Goal: Task Accomplishment & Management: Manage account settings

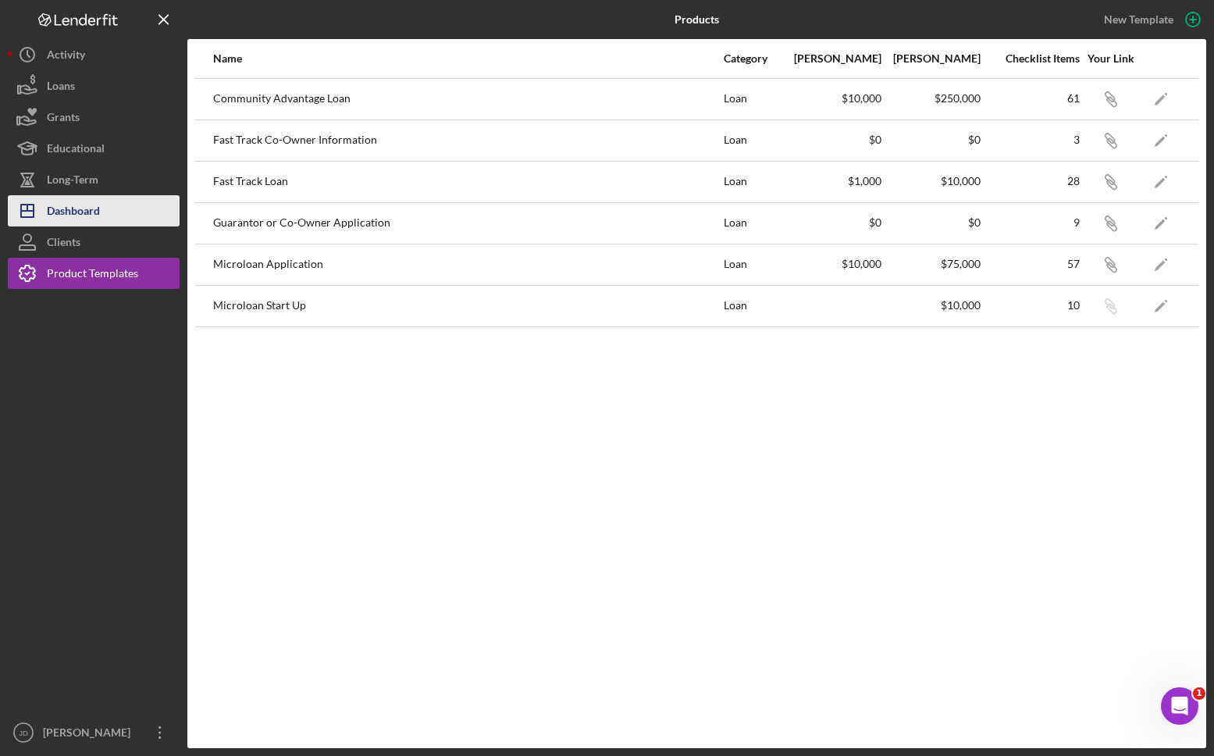
click at [68, 215] on div "Dashboard" at bounding box center [73, 212] width 53 height 35
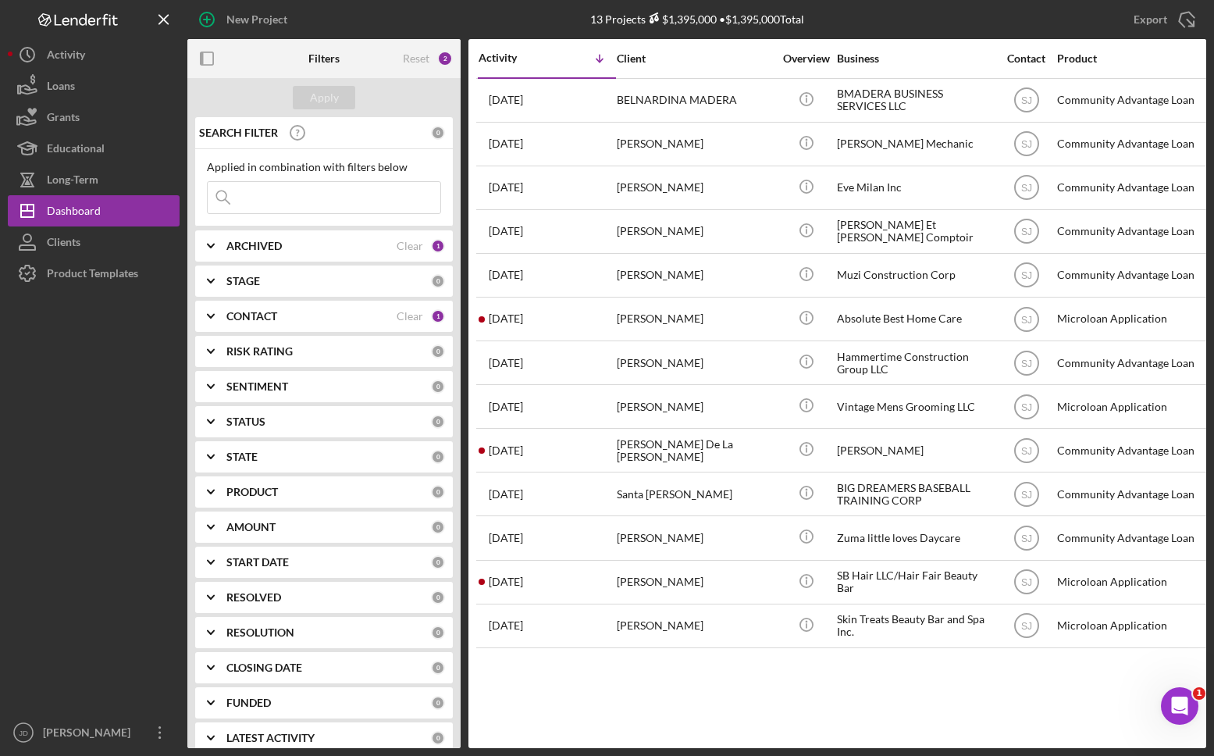
click at [212, 317] on icon "Icon/Expander" at bounding box center [210, 316] width 39 height 39
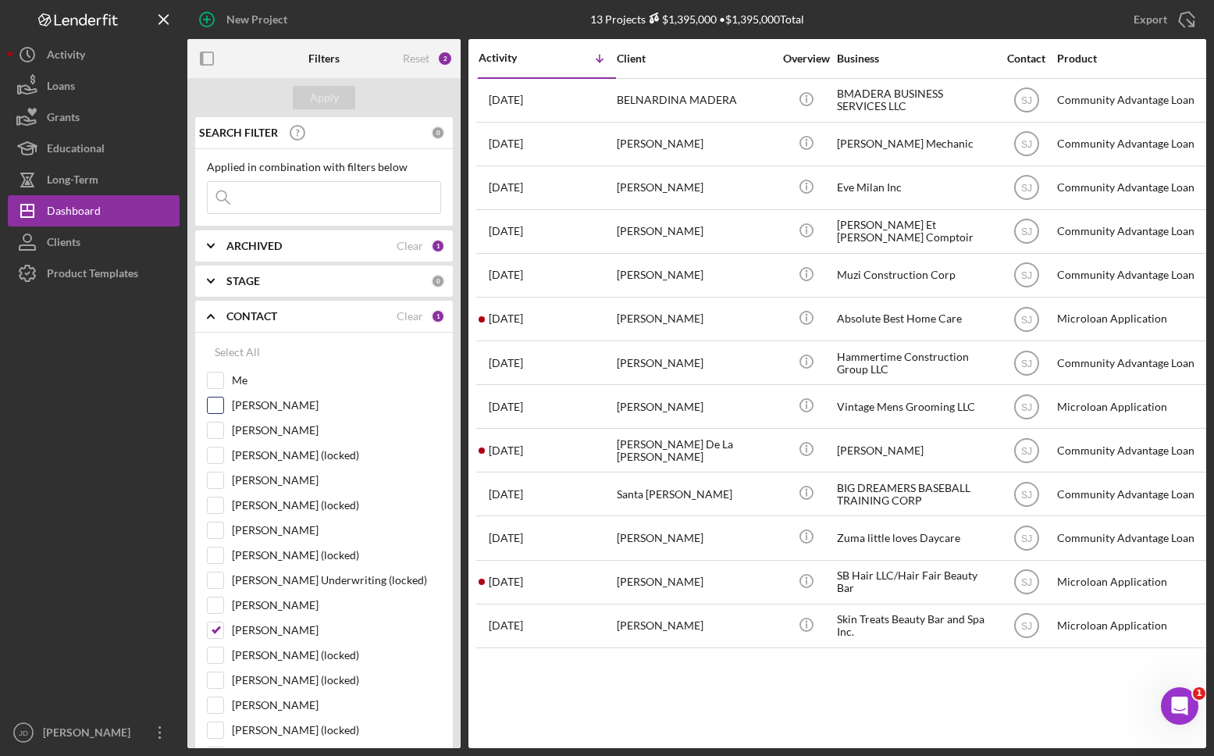
click at [219, 409] on input "[PERSON_NAME]" at bounding box center [216, 406] width 16 height 16
checkbox input "true"
click at [221, 628] on input "[PERSON_NAME]" at bounding box center [216, 630] width 16 height 16
checkbox input "false"
click at [222, 401] on input "[PERSON_NAME]" at bounding box center [216, 406] width 16 height 16
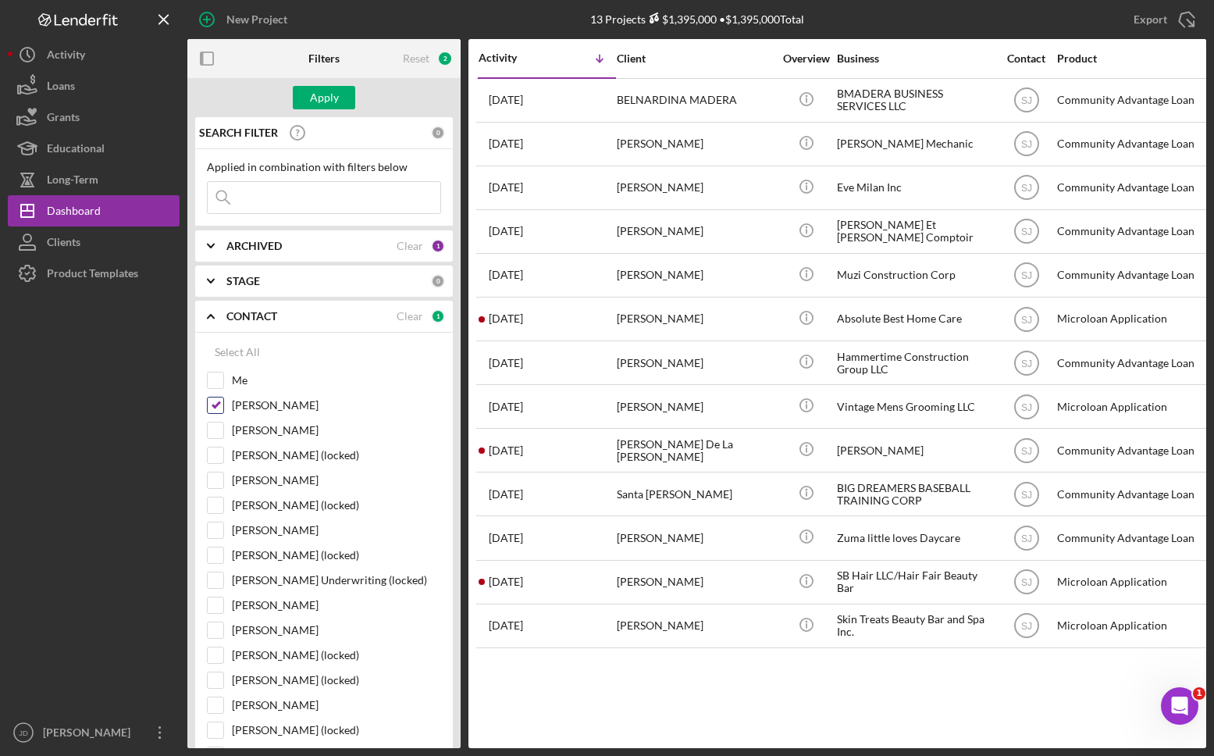
checkbox input "false"
click at [220, 379] on input "Me" at bounding box center [216, 381] width 16 height 16
checkbox input "true"
click at [316, 94] on div "Apply" at bounding box center [324, 97] width 29 height 23
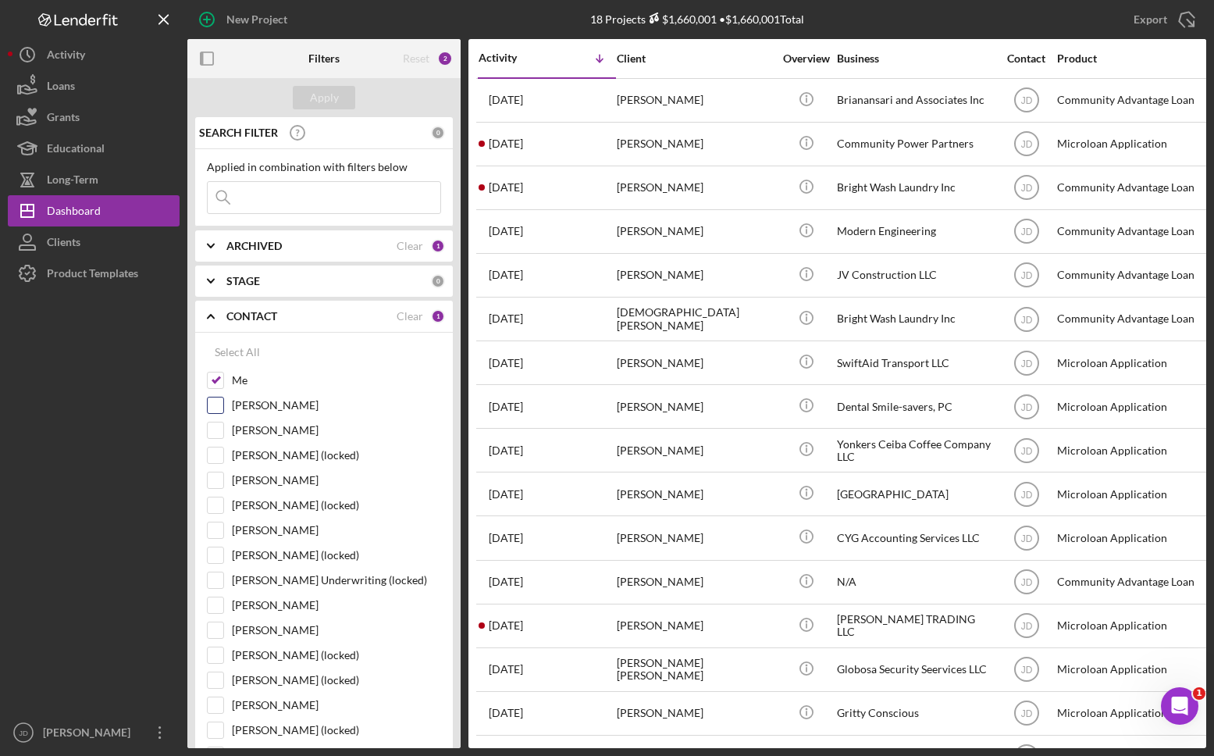
click at [224, 406] on div "[PERSON_NAME]" at bounding box center [324, 409] width 234 height 25
click at [217, 407] on input "[PERSON_NAME]" at bounding box center [216, 406] width 16 height 16
checkbox input "true"
click at [319, 95] on div "Apply" at bounding box center [324, 97] width 29 height 23
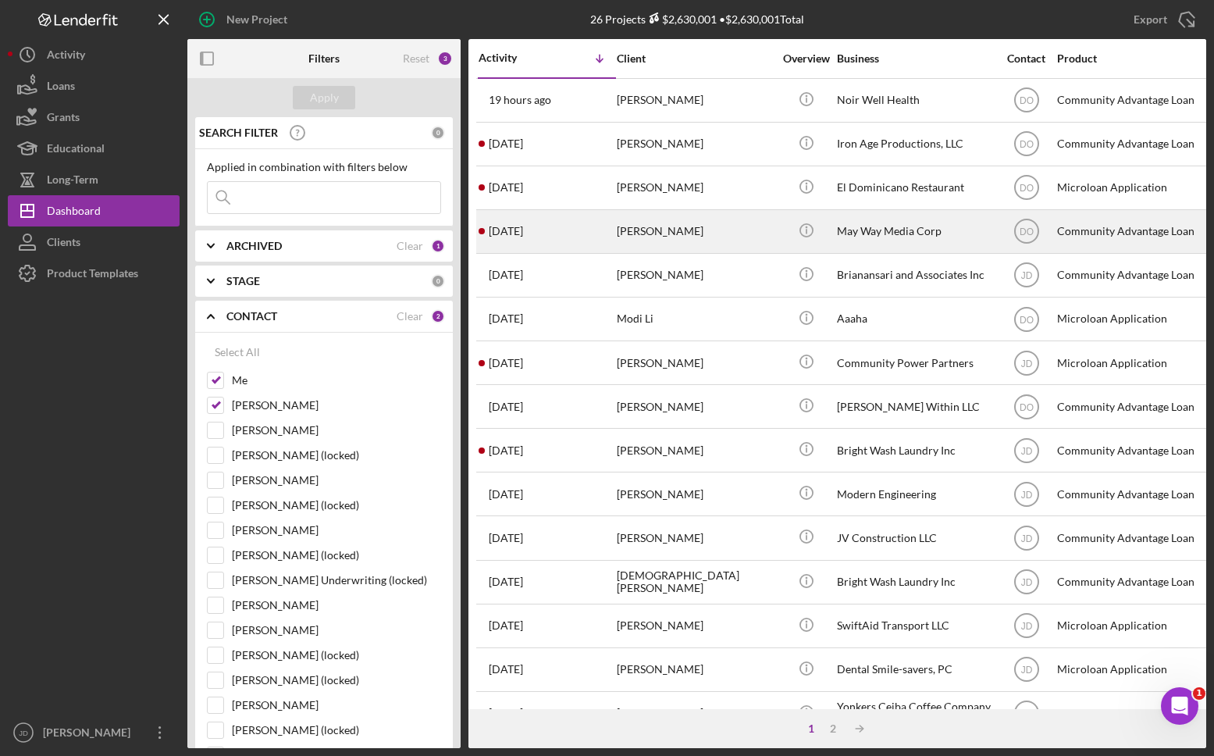
click at [669, 234] on div "[PERSON_NAME]" at bounding box center [695, 231] width 156 height 41
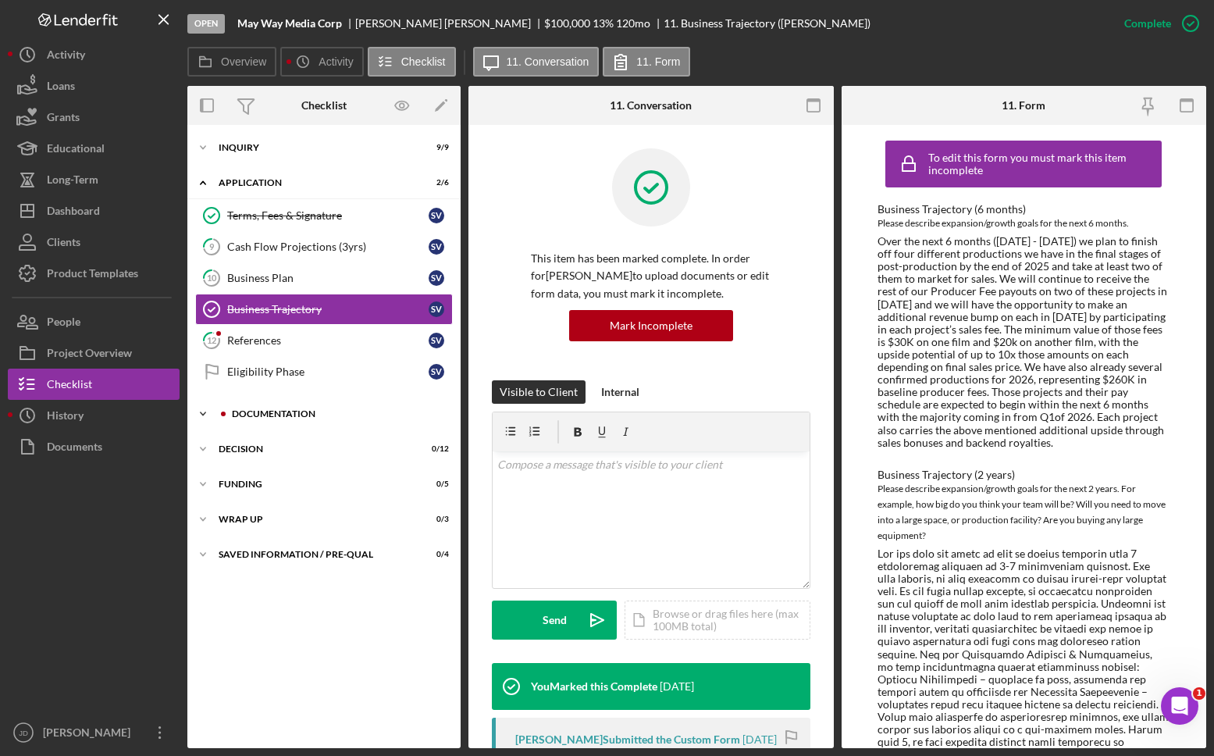
click at [203, 412] on icon "Icon/Expander" at bounding box center [202, 413] width 31 height 31
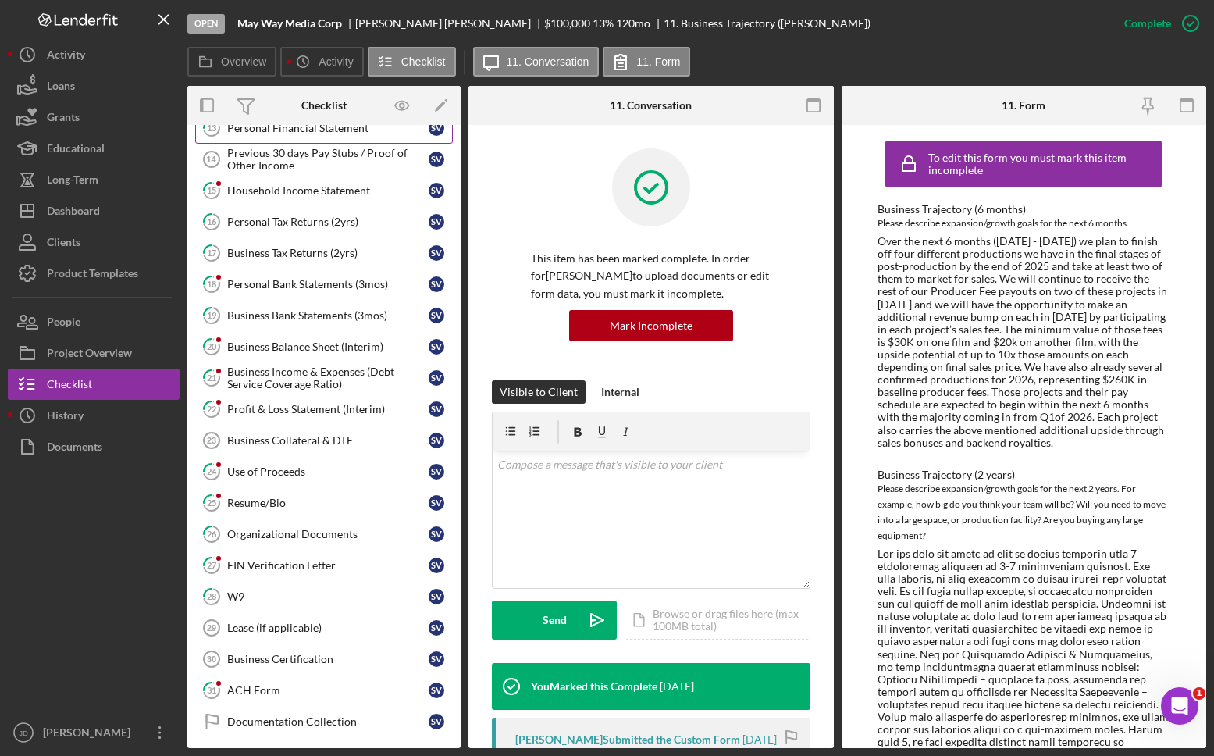
scroll to position [319, 0]
click at [270, 312] on div "Business Bank Statements (3mos)" at bounding box center [327, 314] width 201 height 12
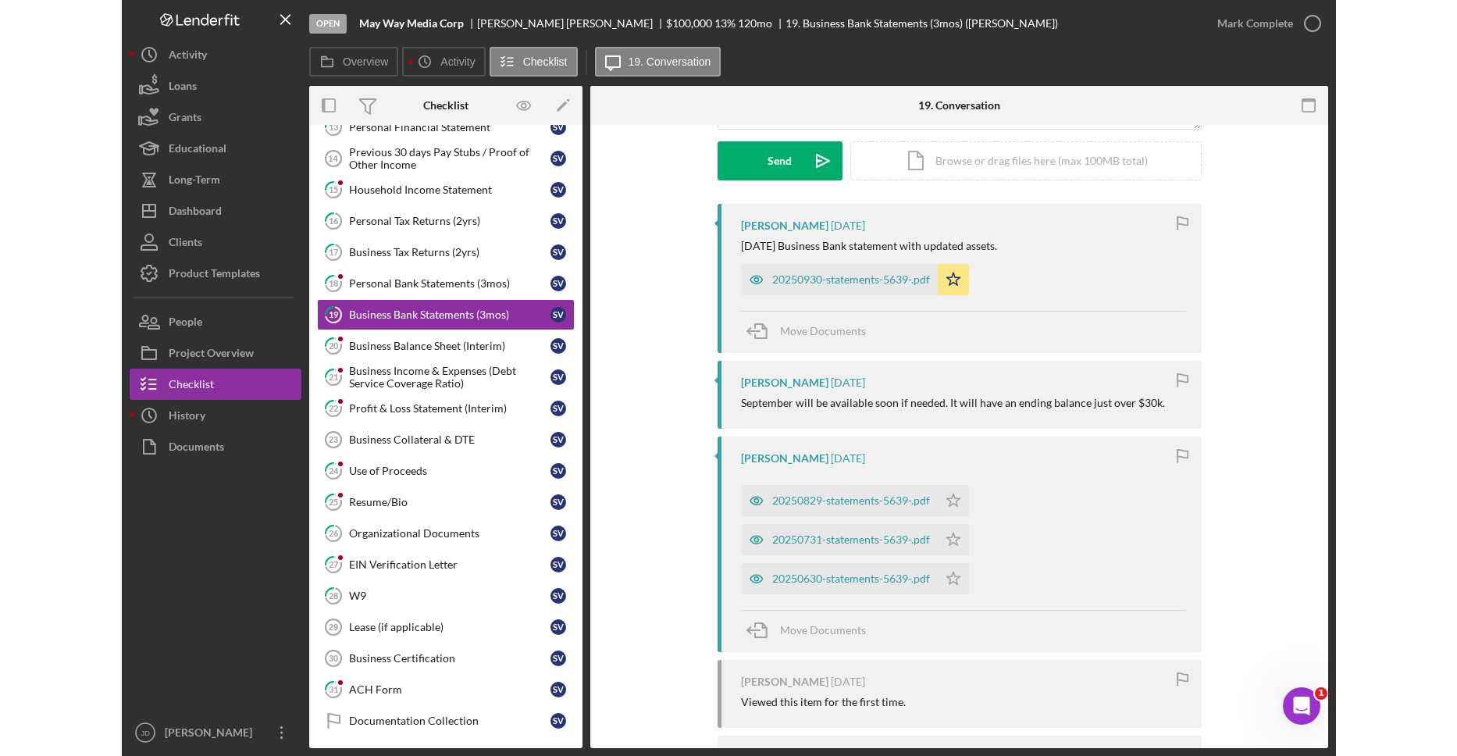
scroll to position [209, 0]
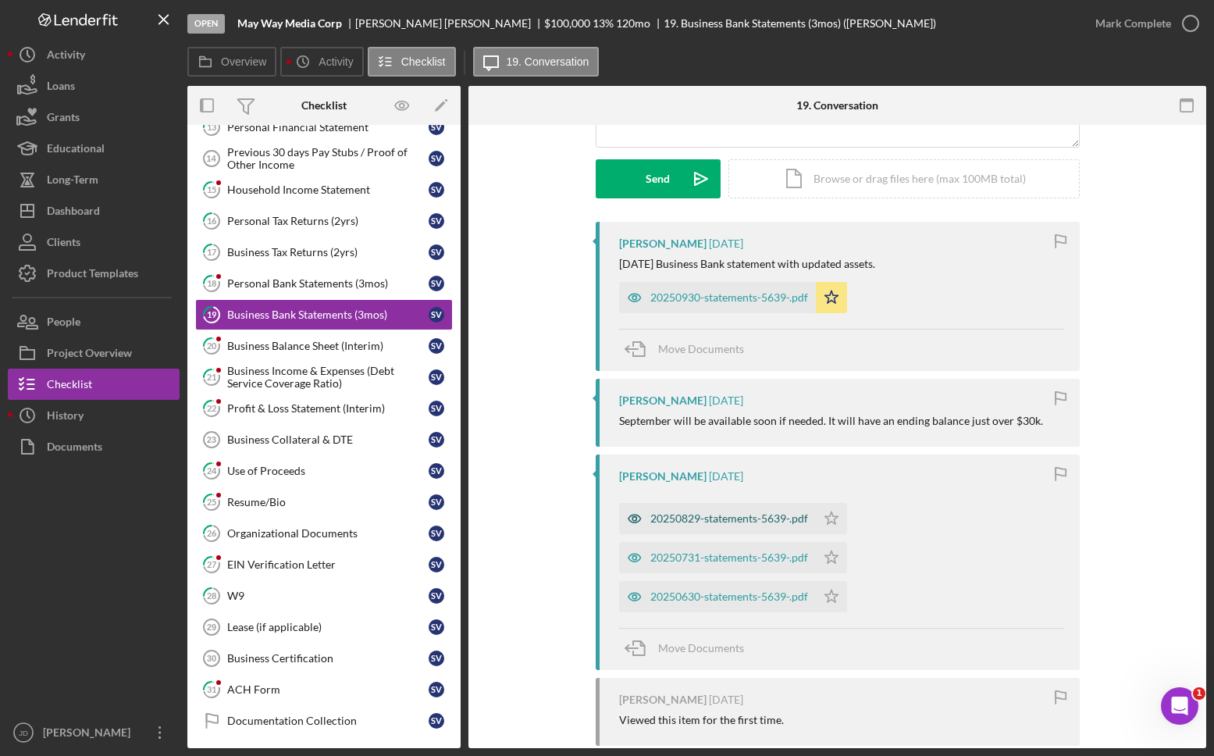
click at [716, 518] on div "20250829-statements-5639-.pdf" at bounding box center [730, 518] width 158 height 12
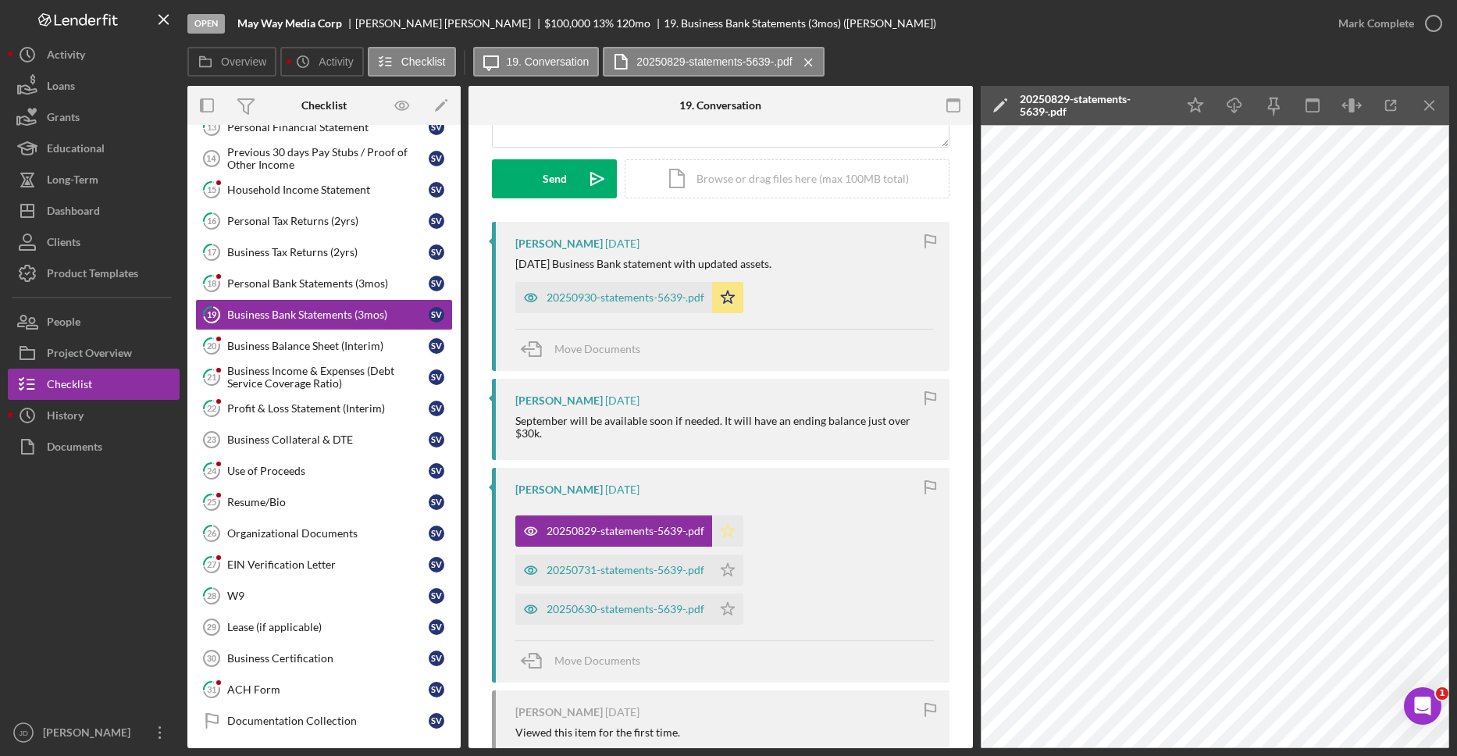
click at [726, 533] on icon "Icon/Star" at bounding box center [727, 530] width 31 height 31
click at [658, 568] on div "20250731-statements-5639-.pdf" at bounding box center [626, 570] width 158 height 12
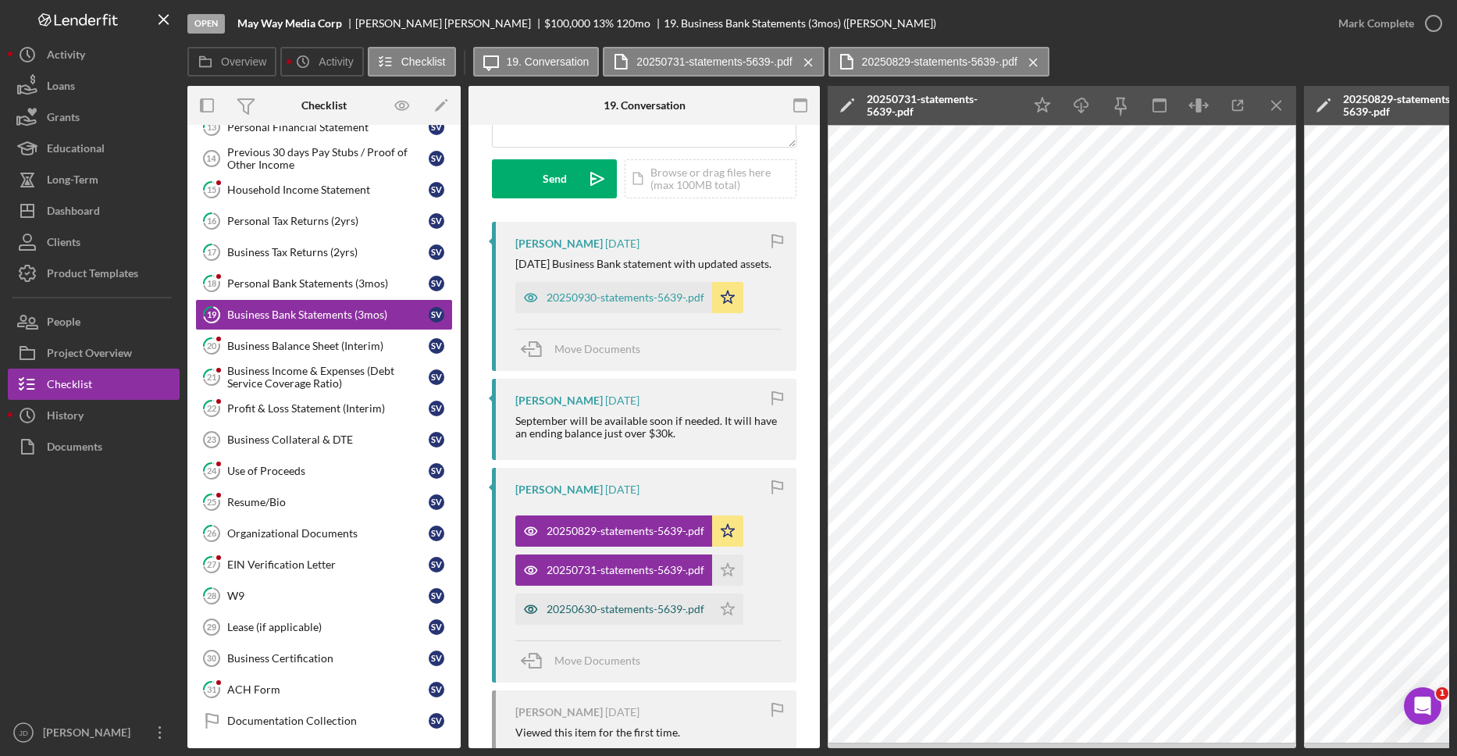
click at [683, 614] on div "20250630-statements-5639-.pdf" at bounding box center [613, 609] width 197 height 31
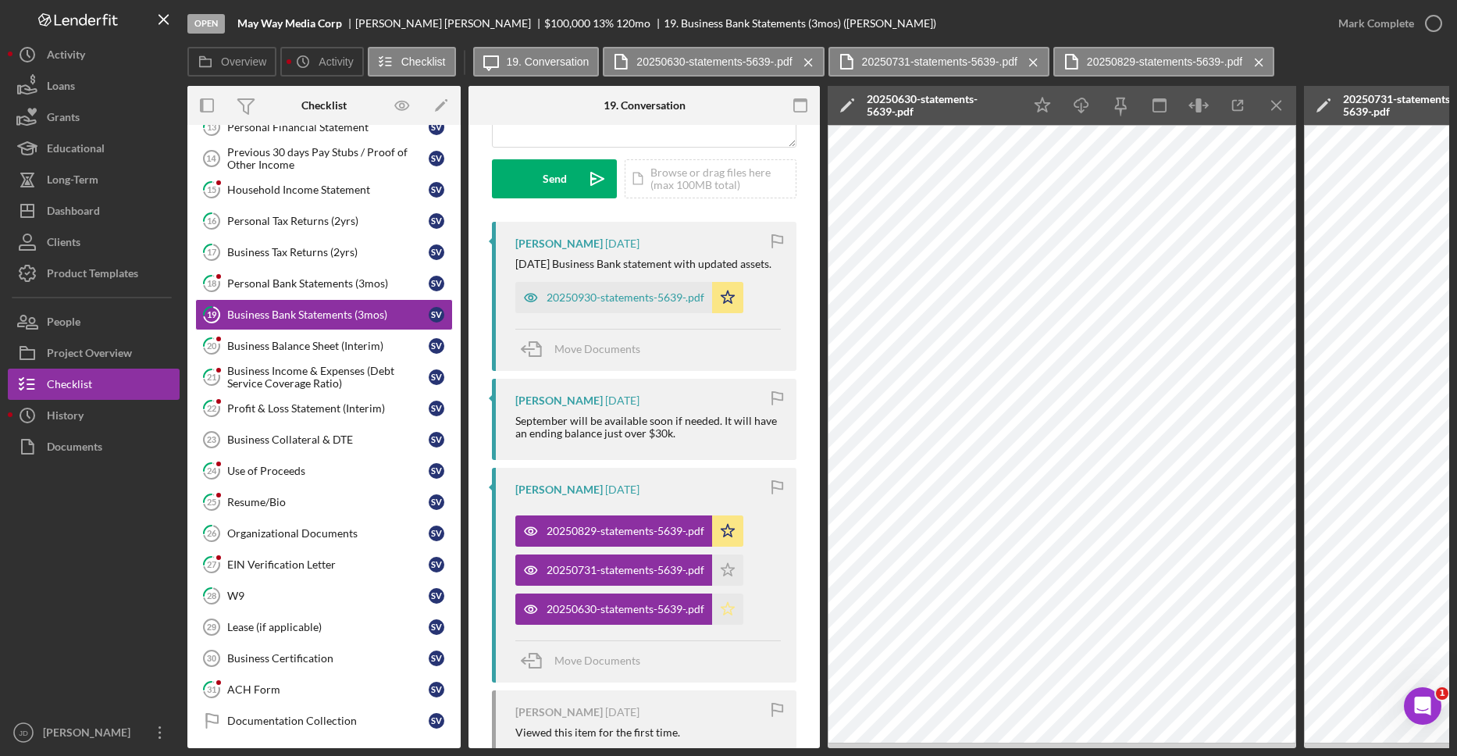
click at [729, 620] on icon "Icon/Star" at bounding box center [727, 609] width 31 height 31
click at [729, 580] on icon "Icon/Star" at bounding box center [727, 570] width 31 height 31
click at [622, 304] on div "20250930-statements-5639-.pdf" at bounding box center [626, 297] width 158 height 12
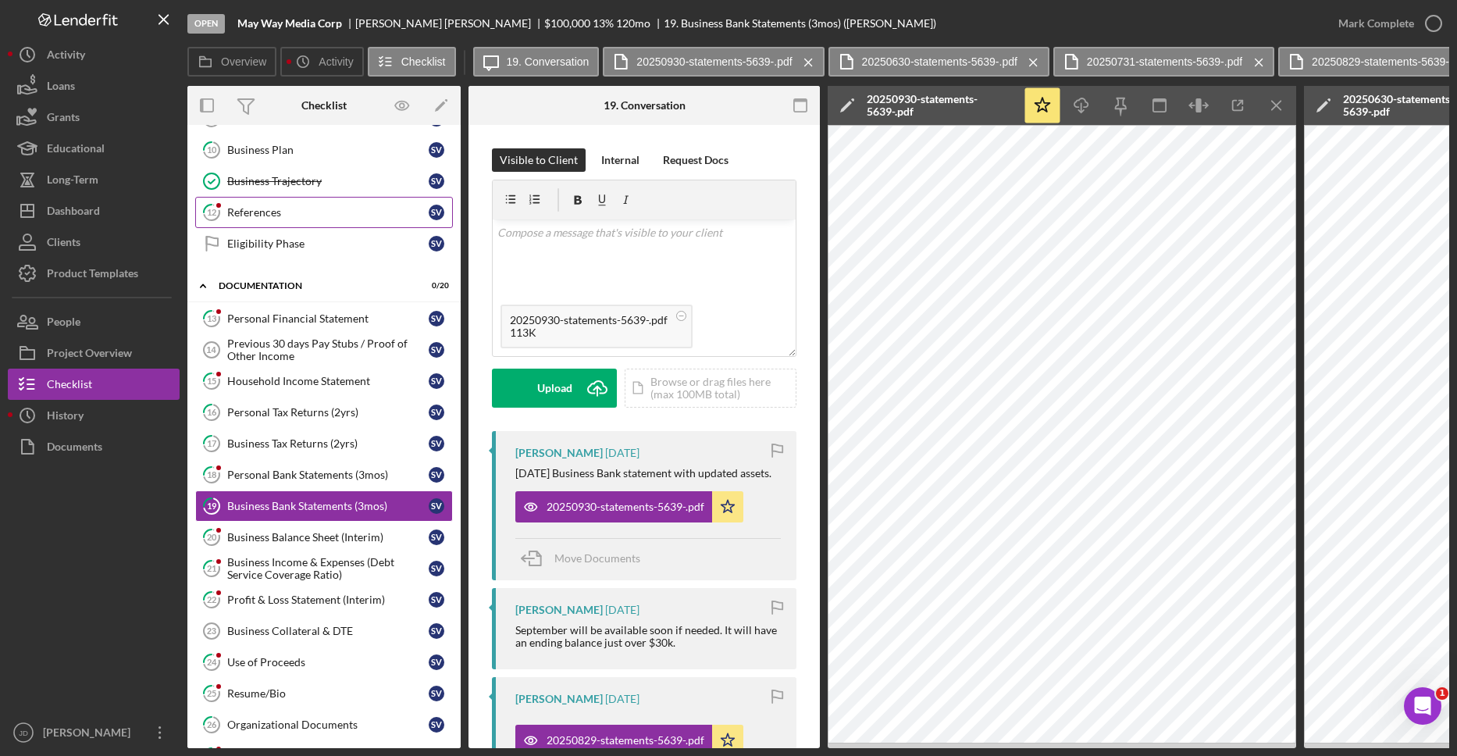
scroll to position [130, 0]
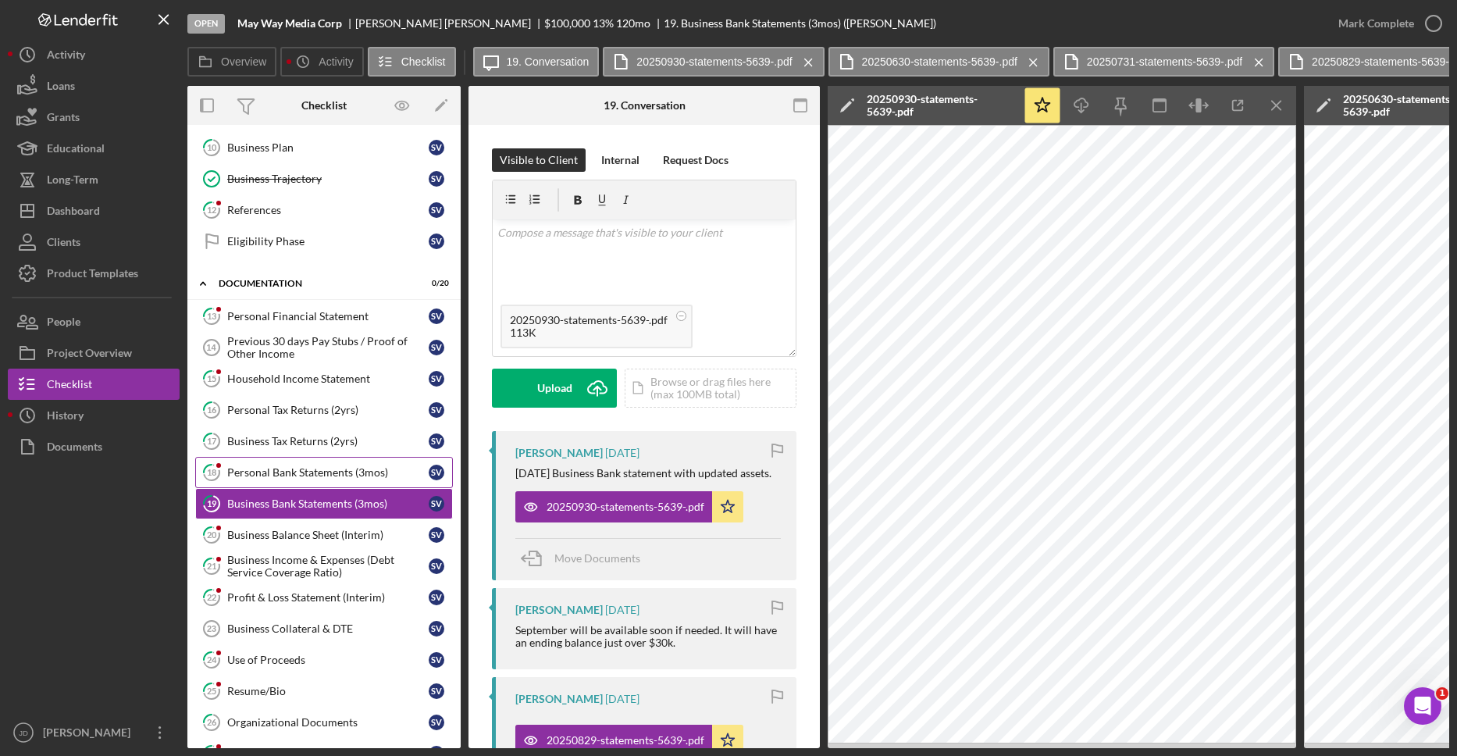
click at [311, 469] on div "Personal Bank Statements (3mos)" at bounding box center [327, 472] width 201 height 12
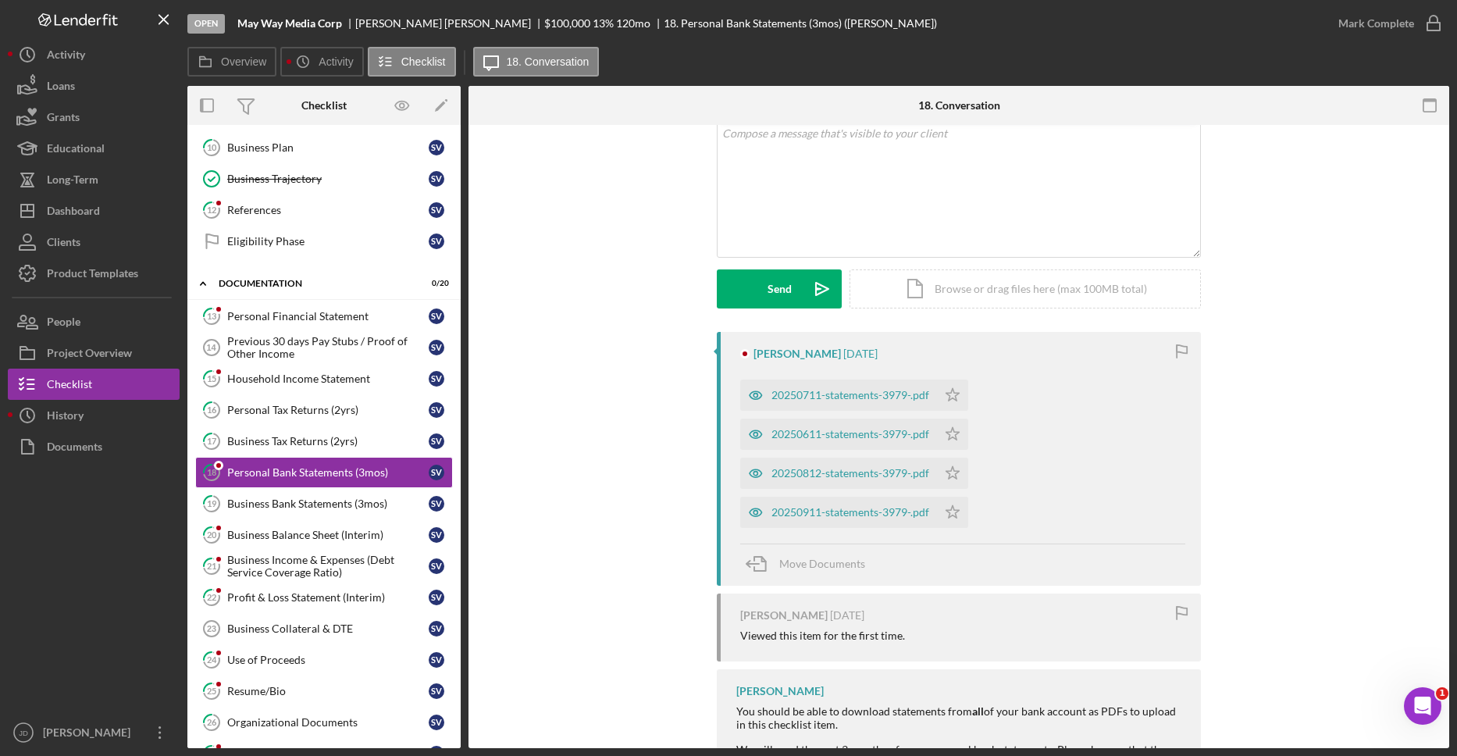
scroll to position [100, 0]
click at [951, 396] on icon "Icon/Star" at bounding box center [952, 394] width 31 height 31
click at [952, 436] on polygon "button" at bounding box center [953, 432] width 13 height 12
click at [952, 464] on icon "Icon/Star" at bounding box center [952, 472] width 31 height 31
click at [953, 501] on icon "Icon/Star" at bounding box center [952, 511] width 31 height 31
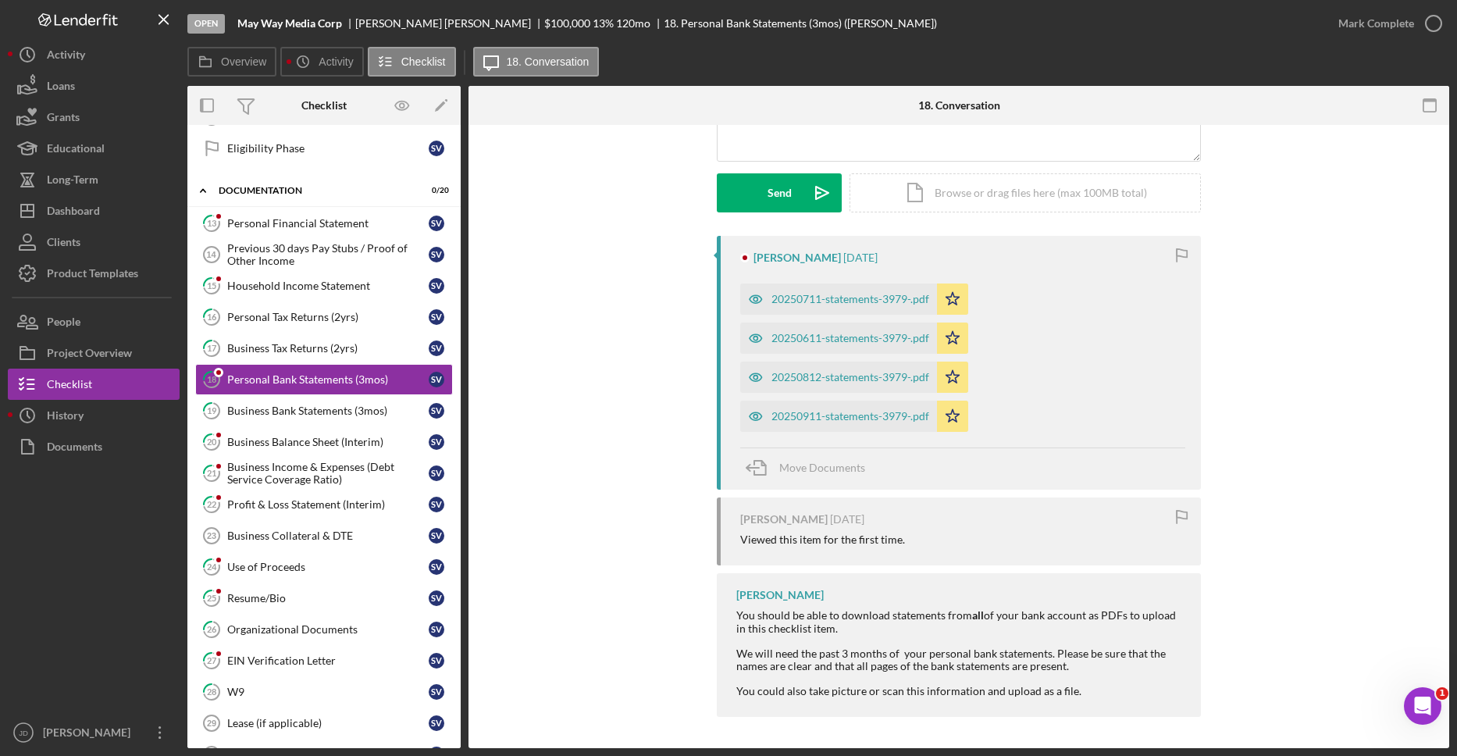
scroll to position [239, 0]
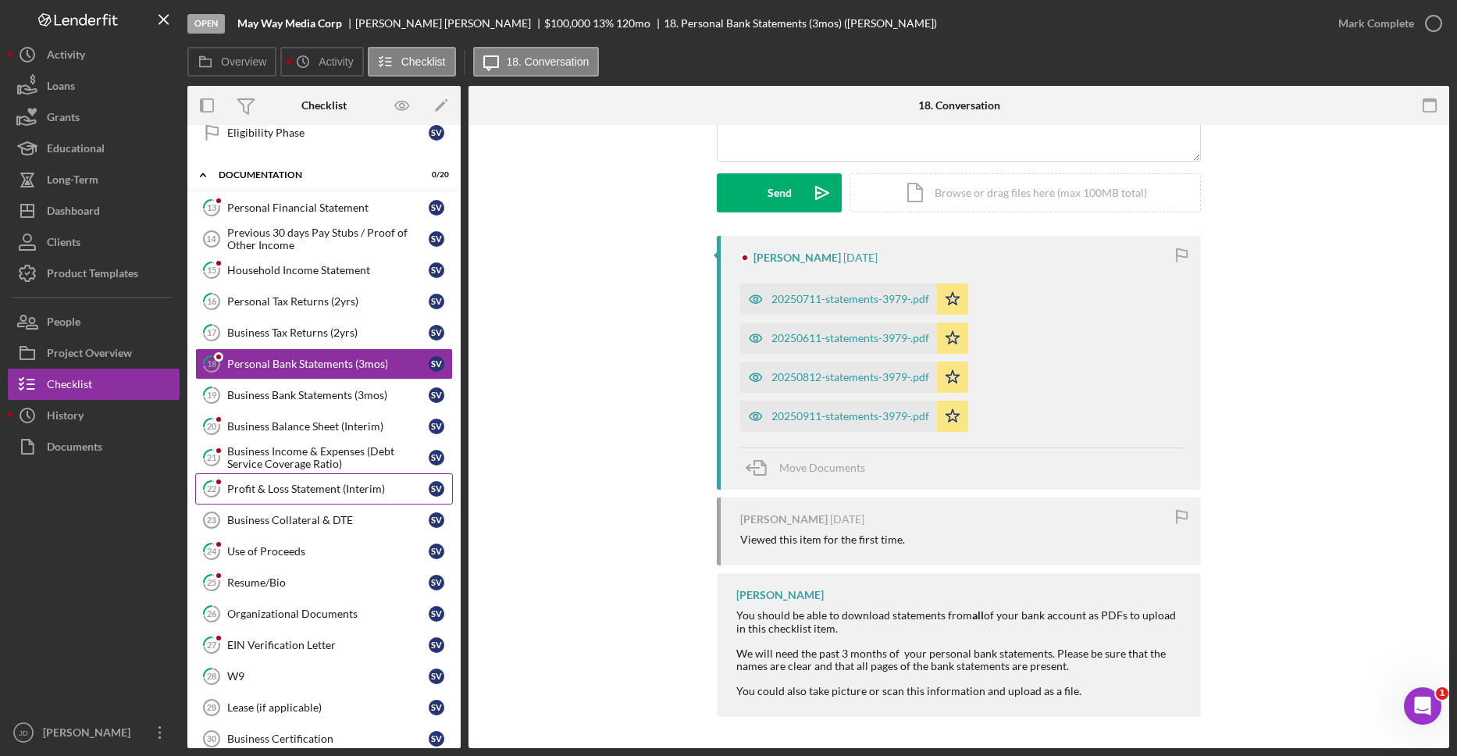
click at [291, 490] on div "Profit & Loss Statement (Interim)" at bounding box center [327, 489] width 201 height 12
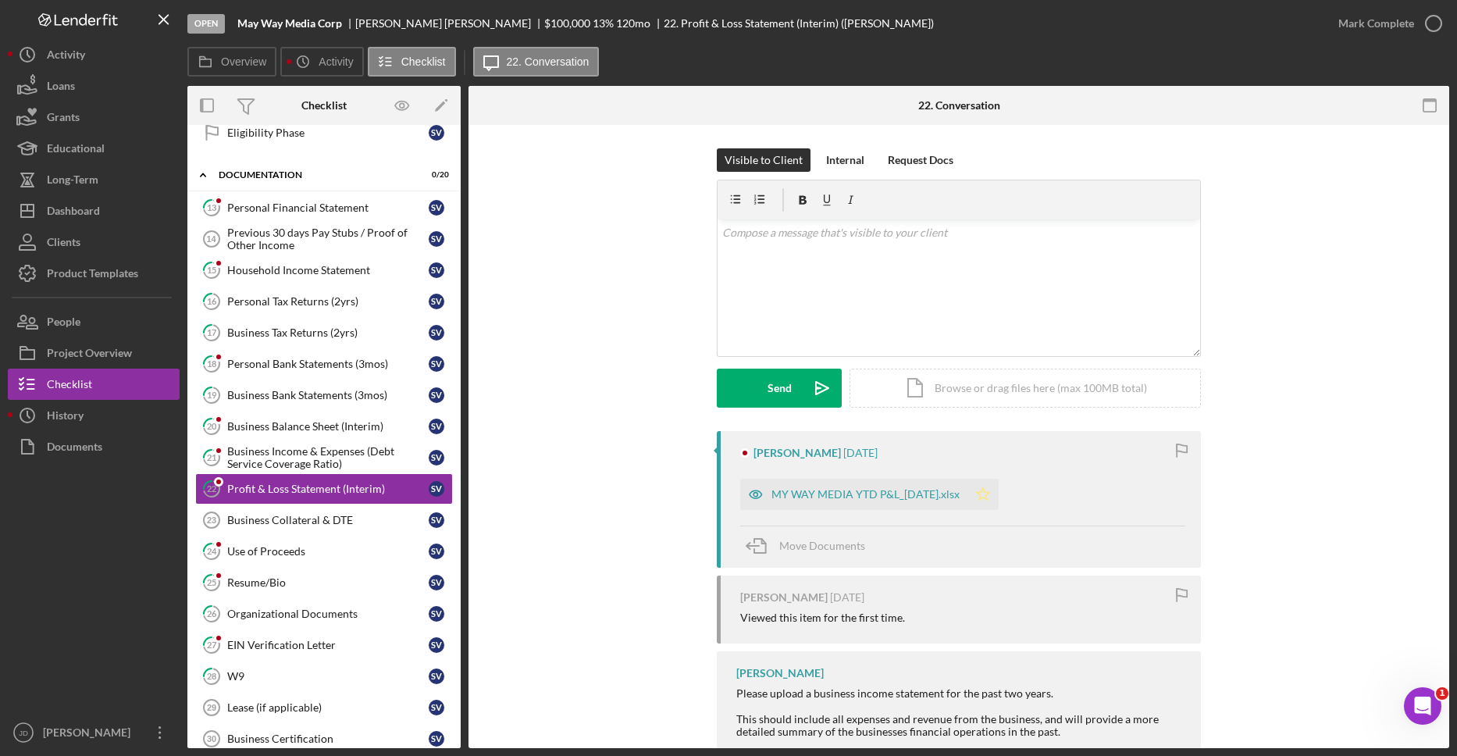
click at [984, 493] on icon "Icon/Star" at bounding box center [983, 494] width 31 height 31
click at [330, 418] on link "20 Business Balance Sheet (Interim) S V" at bounding box center [324, 426] width 258 height 31
